Goal: Information Seeking & Learning: Learn about a topic

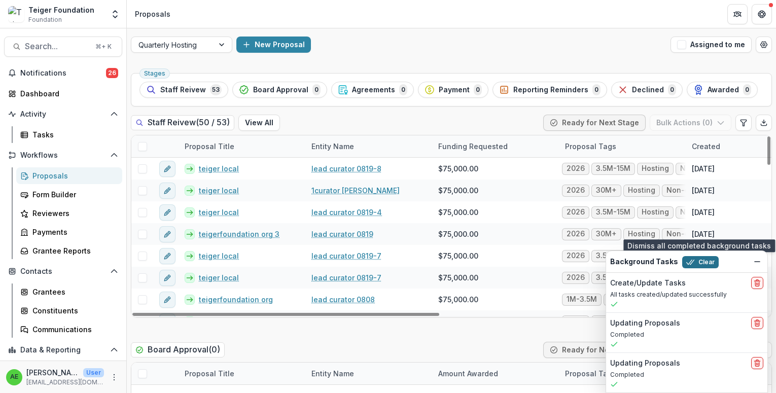
click at [692, 260] on button "Clear" at bounding box center [700, 262] width 37 height 12
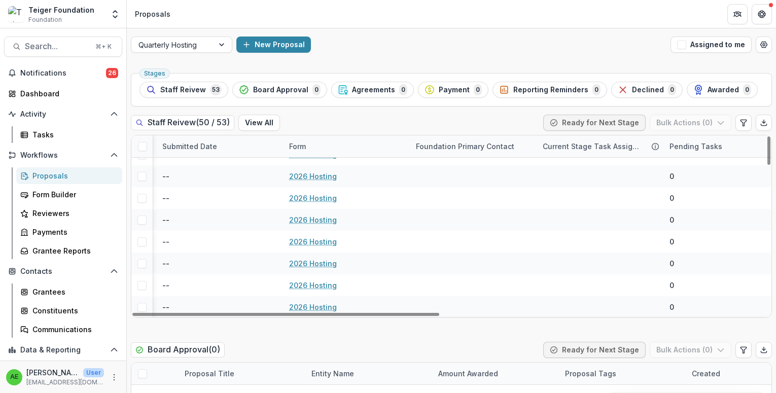
scroll to position [930, 677]
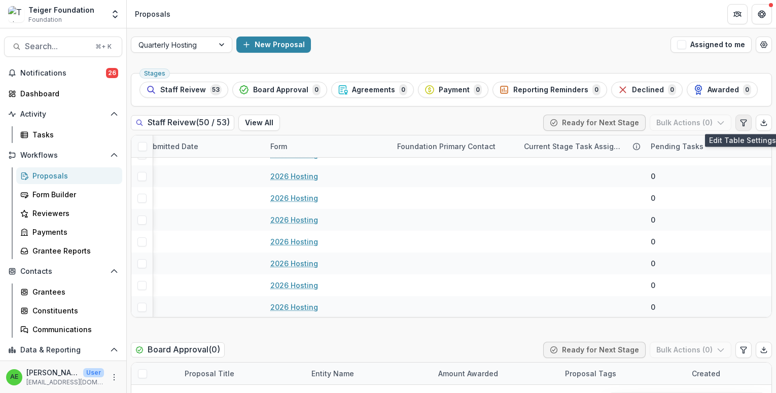
click at [744, 123] on icon "Edit table settings" at bounding box center [744, 123] width 8 height 8
select select "******"
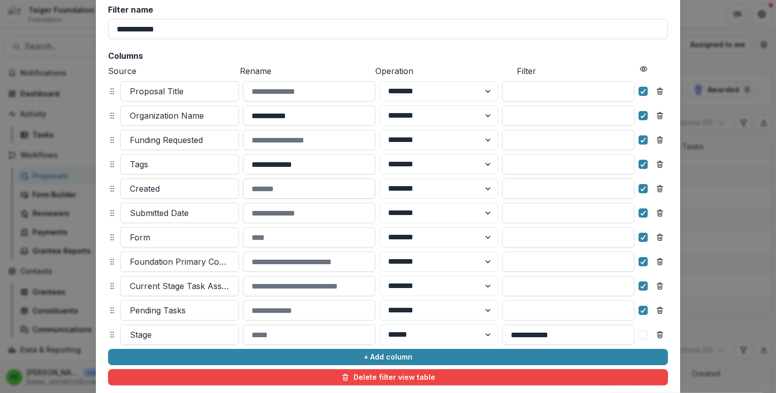
scroll to position [73, 0]
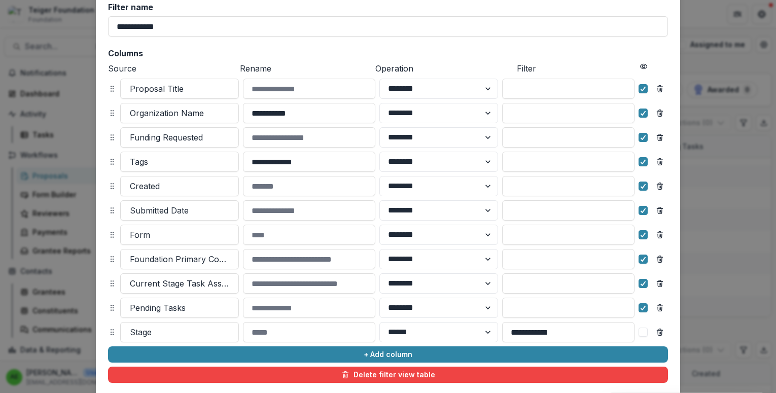
click at [699, 68] on div "**********" at bounding box center [388, 196] width 776 height 393
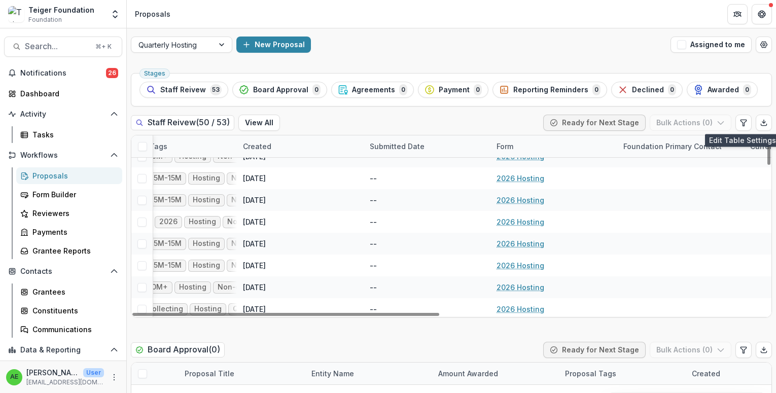
scroll to position [0, 449]
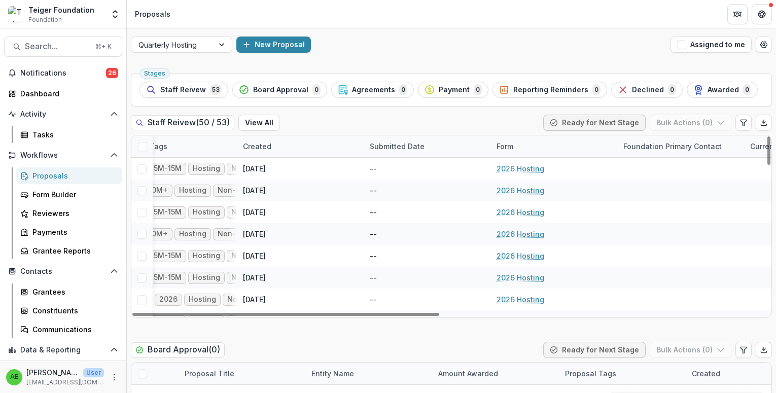
drag, startPoint x: 228, startPoint y: 147, endPoint x: 468, endPoint y: 150, distance: 240.0
click at [468, 150] on div "Proposal Title Entity Name Funding Requested Proposal Tags Created Submitted Da…" at bounding box center [340, 146] width 1316 height 22
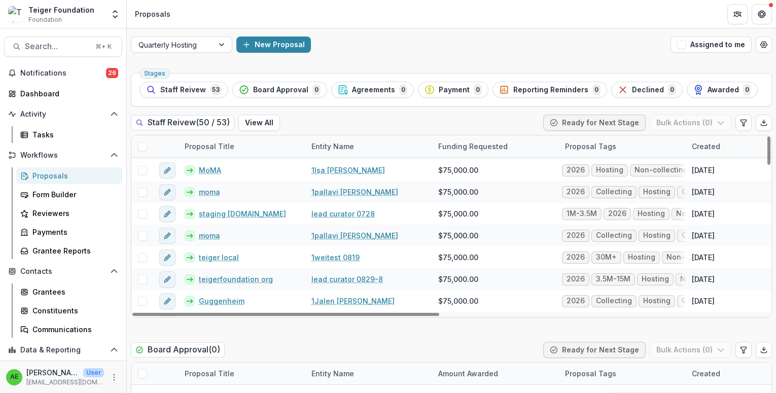
scroll to position [363, 0]
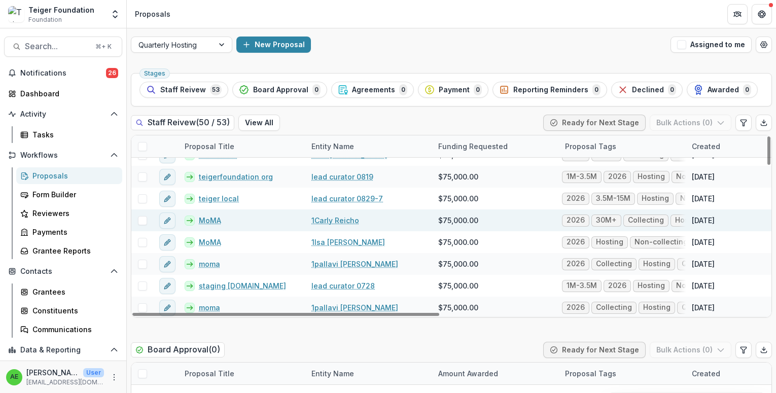
click at [332, 222] on link "1Carly Reicho" at bounding box center [336, 220] width 48 height 11
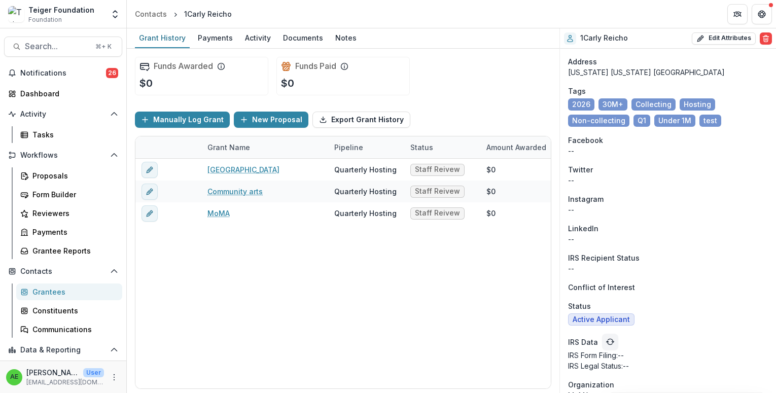
scroll to position [531, 0]
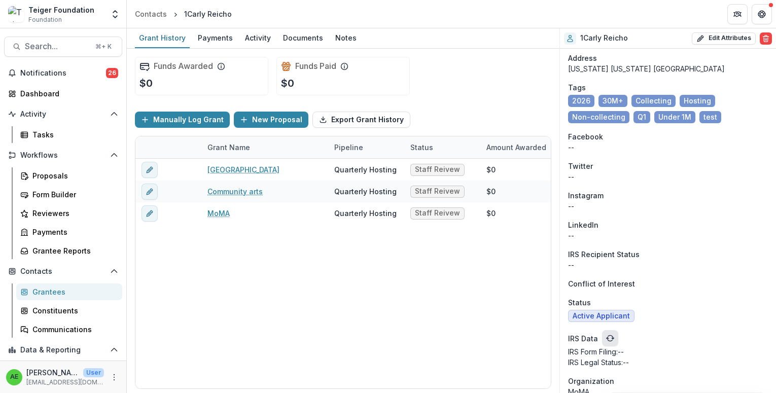
click at [609, 330] on button "refresh" at bounding box center [610, 338] width 16 height 16
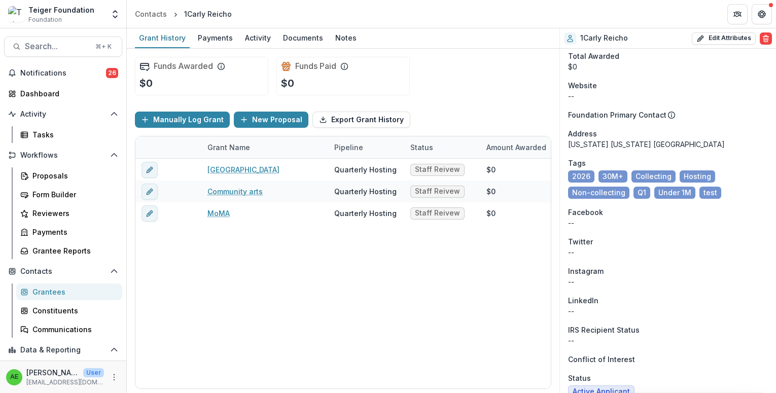
scroll to position [464, 0]
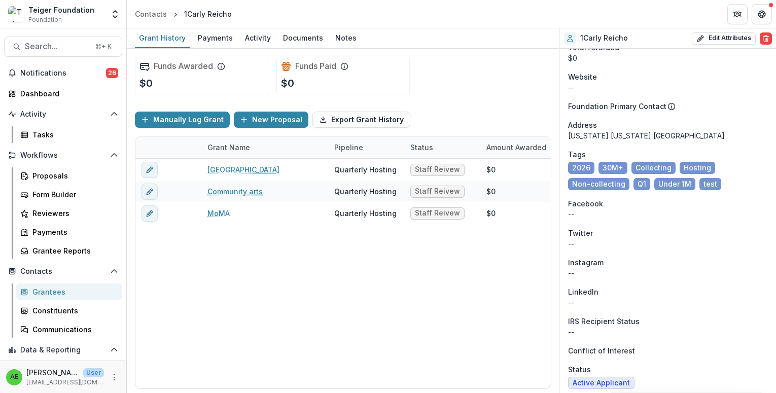
click at [613, 164] on span "30M+" at bounding box center [613, 168] width 21 height 9
click at [637, 164] on span "Collecting" at bounding box center [654, 168] width 36 height 9
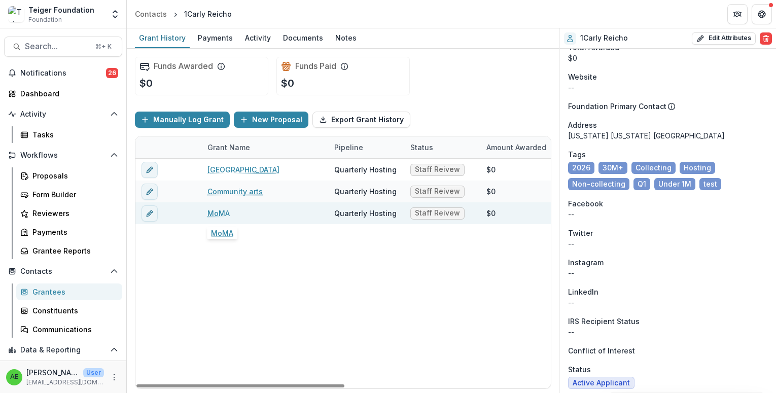
click at [215, 210] on link "MoMA" at bounding box center [219, 213] width 22 height 11
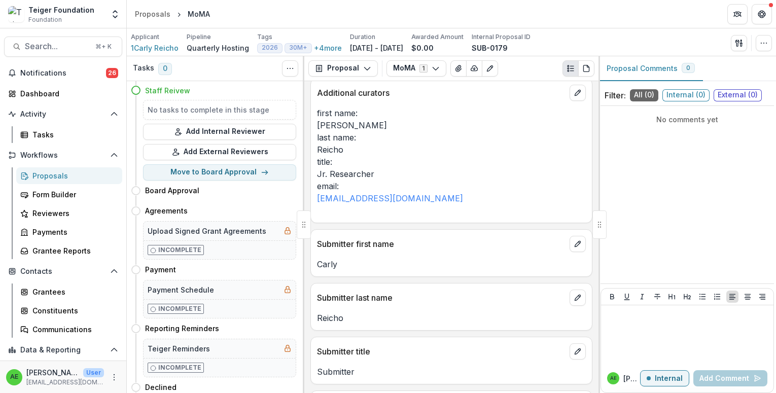
scroll to position [218, 0]
